Goal: Information Seeking & Learning: Learn about a topic

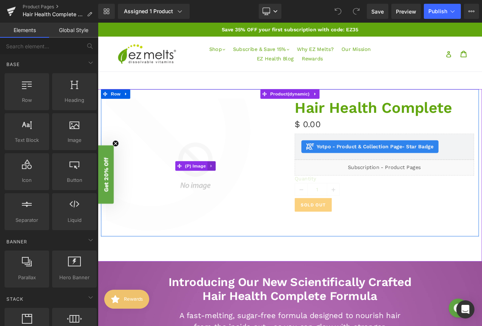
click at [232, 194] on icon at bounding box center [232, 193] width 5 height 6
click at [205, 193] on span "(P) Image" at bounding box center [199, 193] width 29 height 11
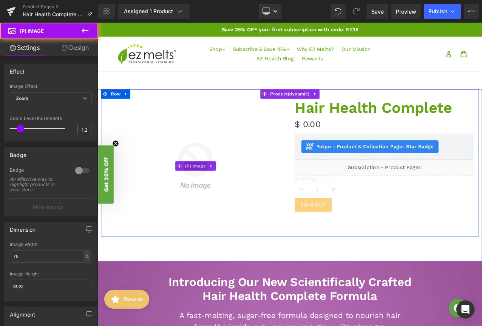
click at [220, 195] on span "(P) Image" at bounding box center [214, 193] width 29 height 11
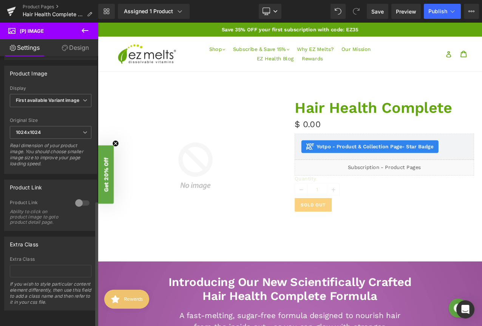
scroll to position [308, 0]
click at [83, 48] on link "Design" at bounding box center [75, 47] width 49 height 17
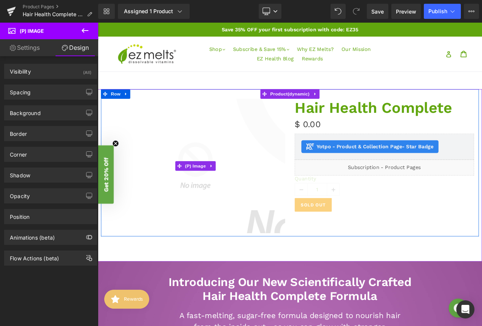
click at [166, 206] on img at bounding box center [377, 132] width 929 height 929
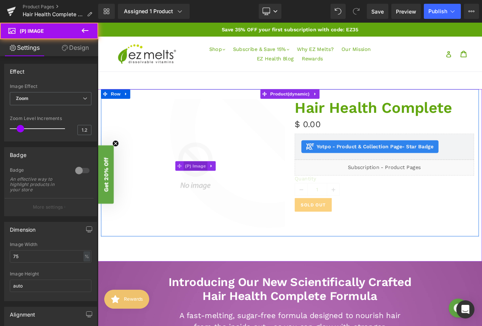
click at [223, 189] on span "(P) Image" at bounding box center [214, 193] width 29 height 11
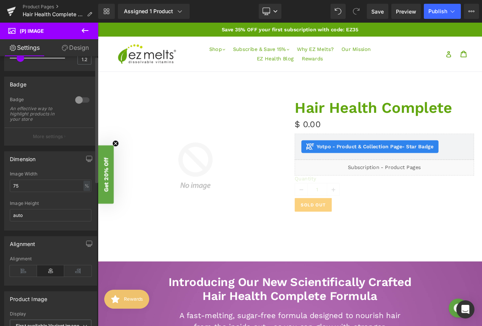
scroll to position [0, 0]
